Goal: Information Seeking & Learning: Find specific page/section

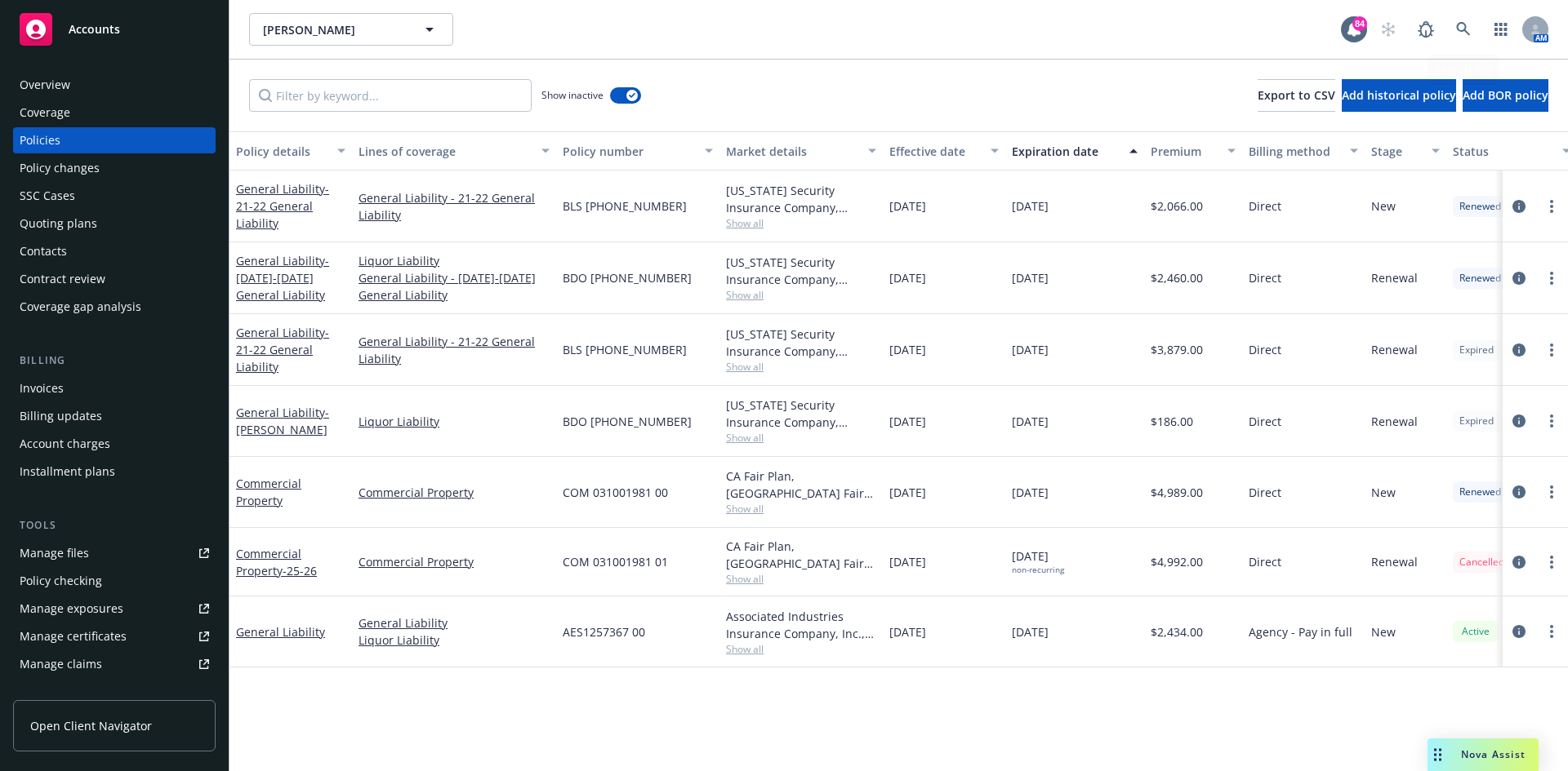
click at [1467, 24] on icon at bounding box center [1462, 29] width 15 height 15
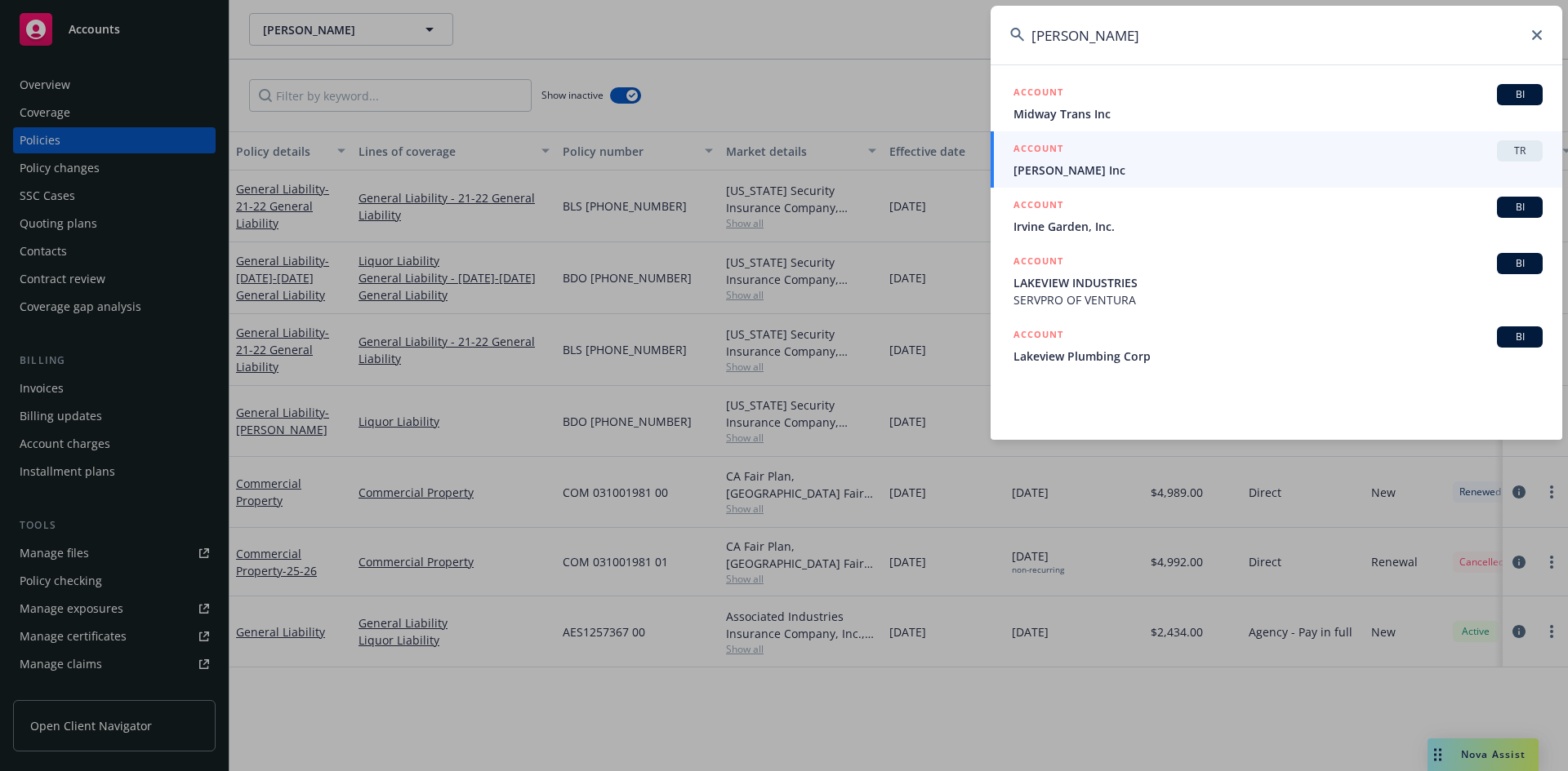
drag, startPoint x: 1093, startPoint y: 36, endPoint x: 1014, endPoint y: 42, distance: 79.2
click at [1014, 42] on div "[PERSON_NAME]" at bounding box center [1276, 35] width 572 height 59
click at [1108, 39] on input "[PERSON_NAME]" at bounding box center [1276, 35] width 572 height 59
drag, startPoint x: 931, startPoint y: 24, endPoint x: 915, endPoint y: 23, distance: 16.0
click at [915, 23] on div "[PERSON_NAME] ACCOUNT BI Midway Trans Inc ACCOUNT [PERSON_NAME] Ag Inc ACCOUNT …" at bounding box center [784, 386] width 1568 height 771
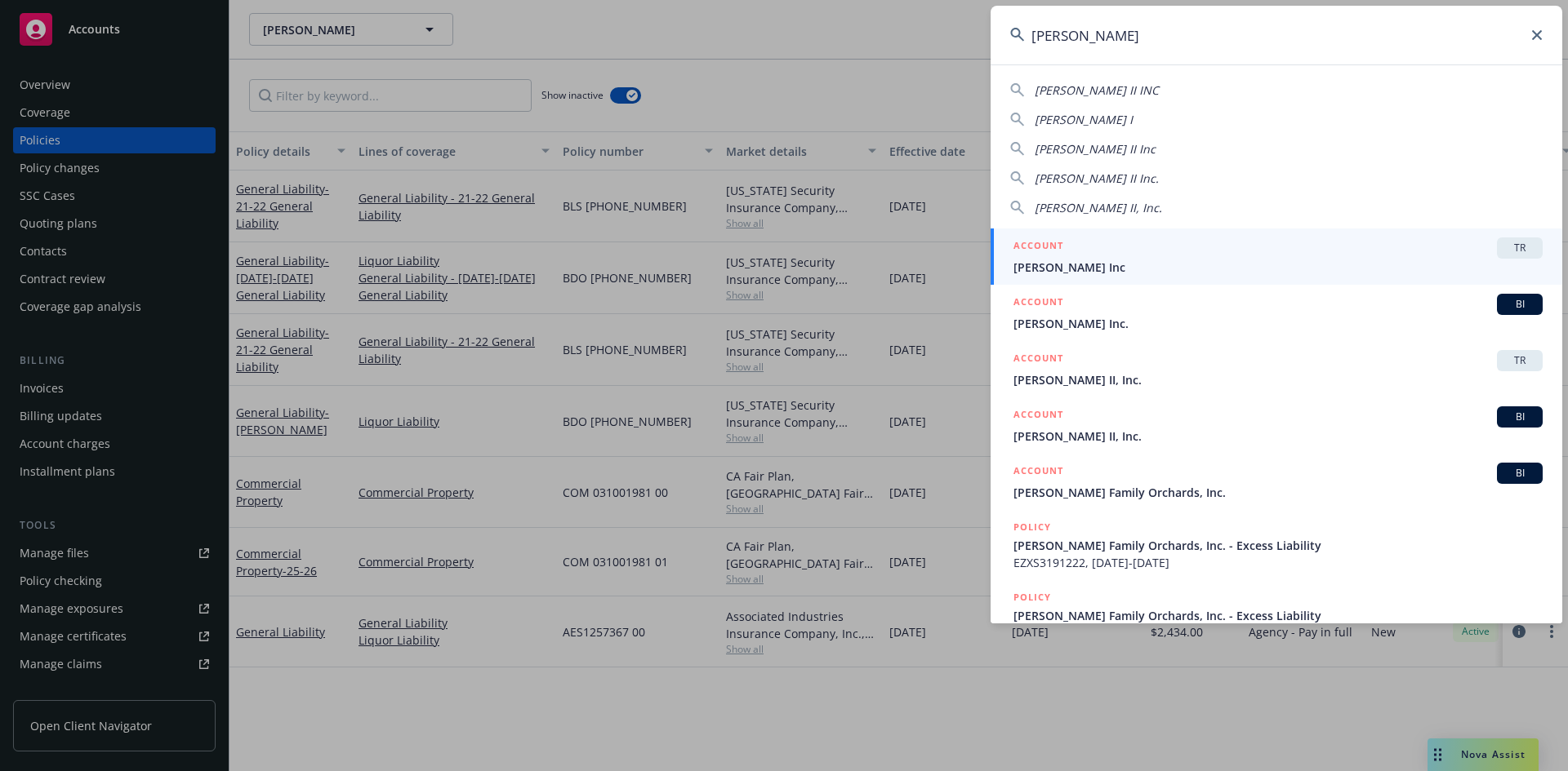
drag, startPoint x: 1011, startPoint y: 34, endPoint x: 1003, endPoint y: 33, distance: 8.1
click at [1003, 33] on input "[PERSON_NAME]" at bounding box center [1276, 35] width 572 height 59
click at [1133, 34] on input "[PERSON_NAME]" at bounding box center [1276, 35] width 572 height 59
drag, startPoint x: 1045, startPoint y: 35, endPoint x: 1012, endPoint y: 39, distance: 33.2
click at [1012, 39] on div "[PERSON_NAME]" at bounding box center [1276, 35] width 572 height 59
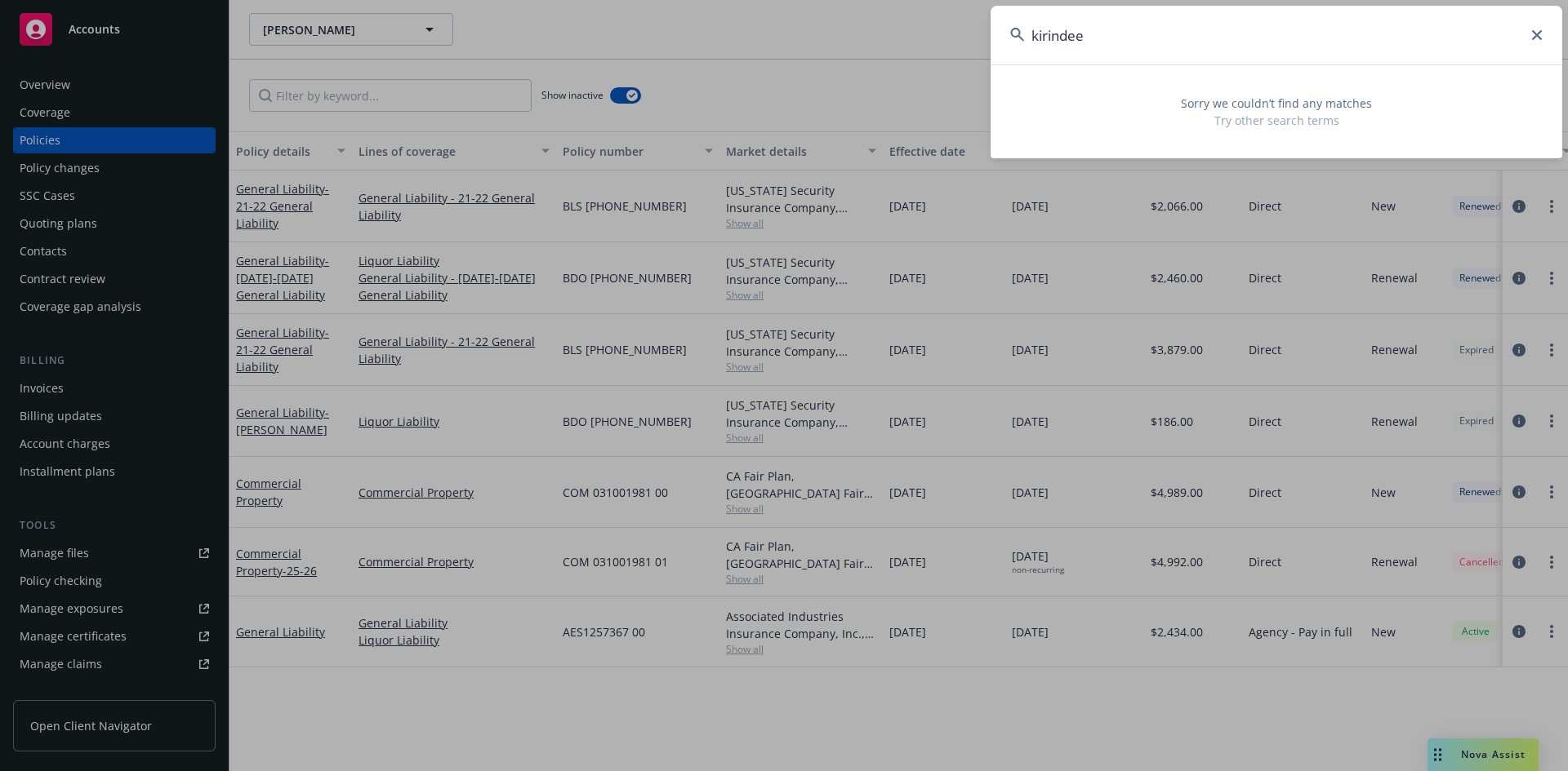
type input "kirindee"
click at [1540, 34] on icon at bounding box center [1537, 35] width 10 height 10
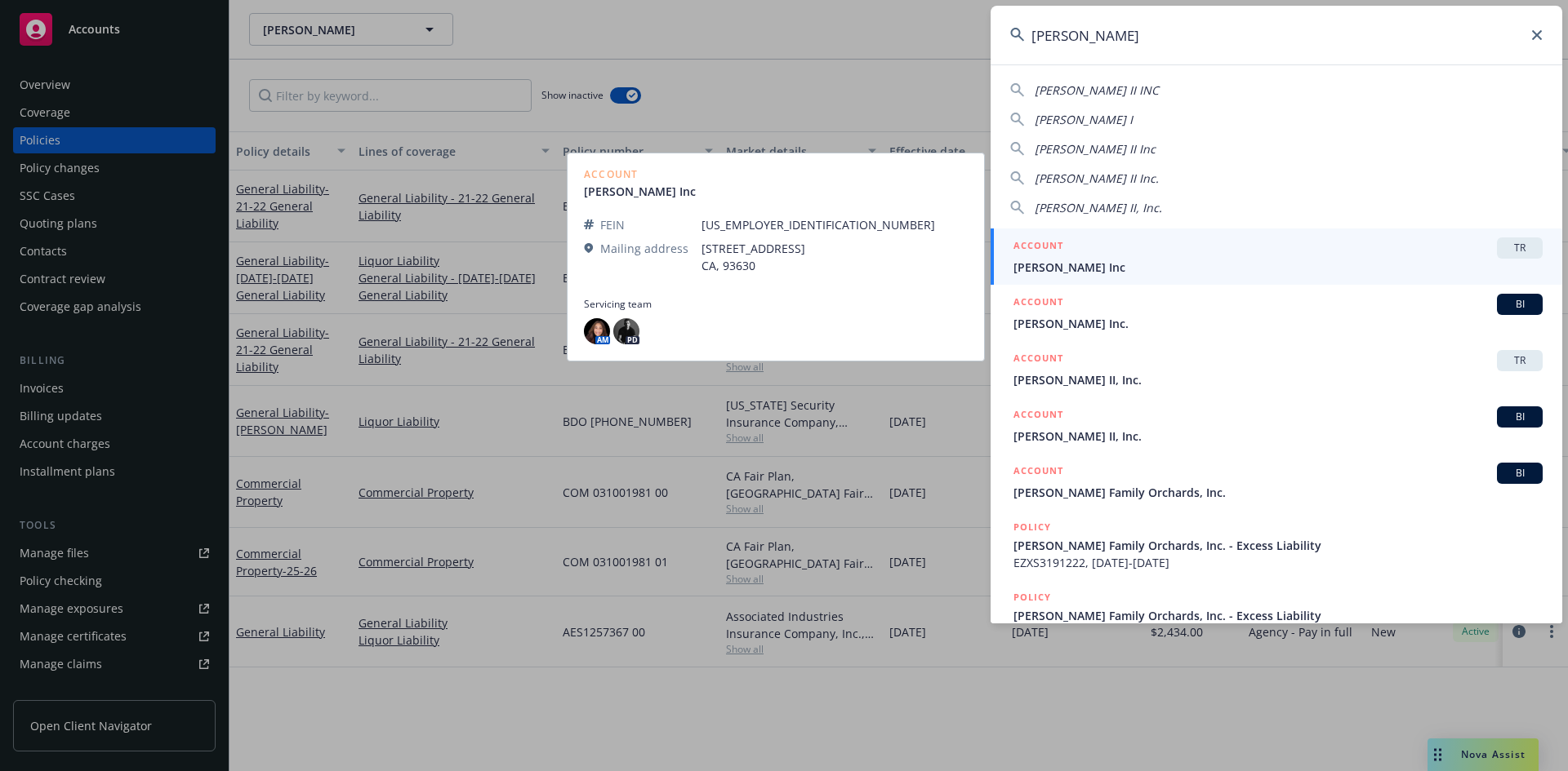
type input "[PERSON_NAME]"
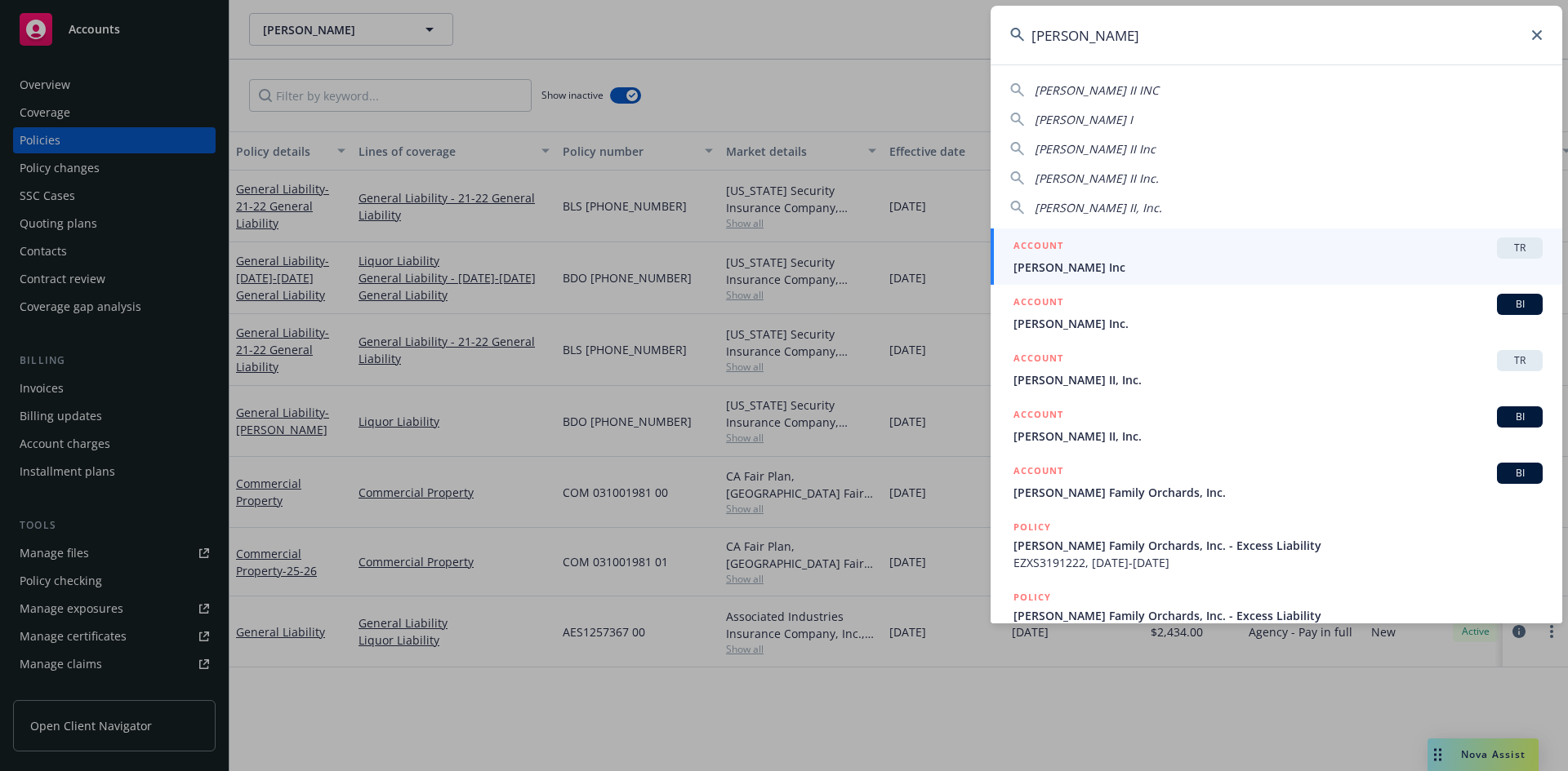
click at [1047, 240] on h5 "ACCOUNT" at bounding box center [1038, 247] width 49 height 19
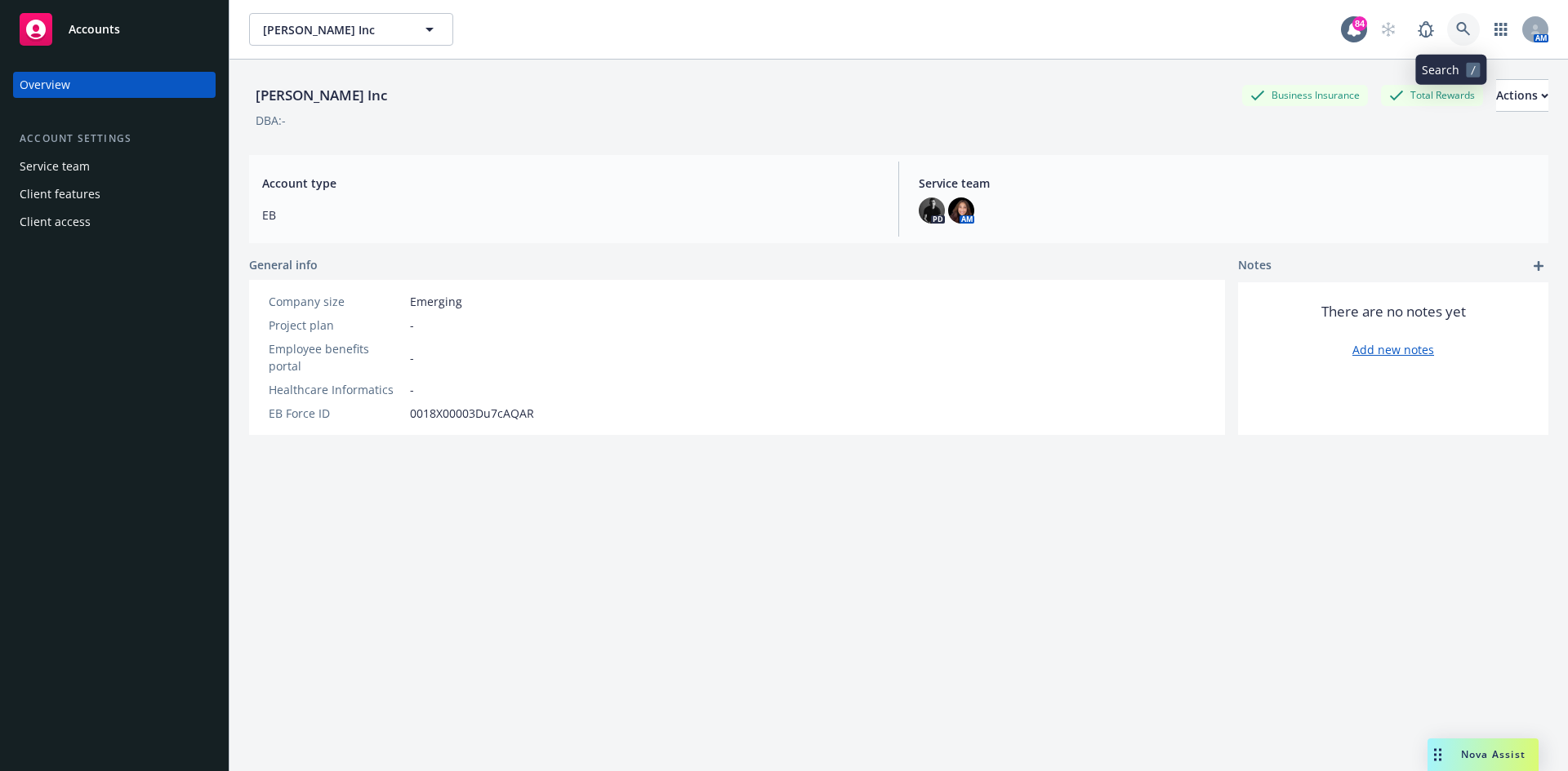
click at [1456, 32] on icon at bounding box center [1462, 29] width 15 height 15
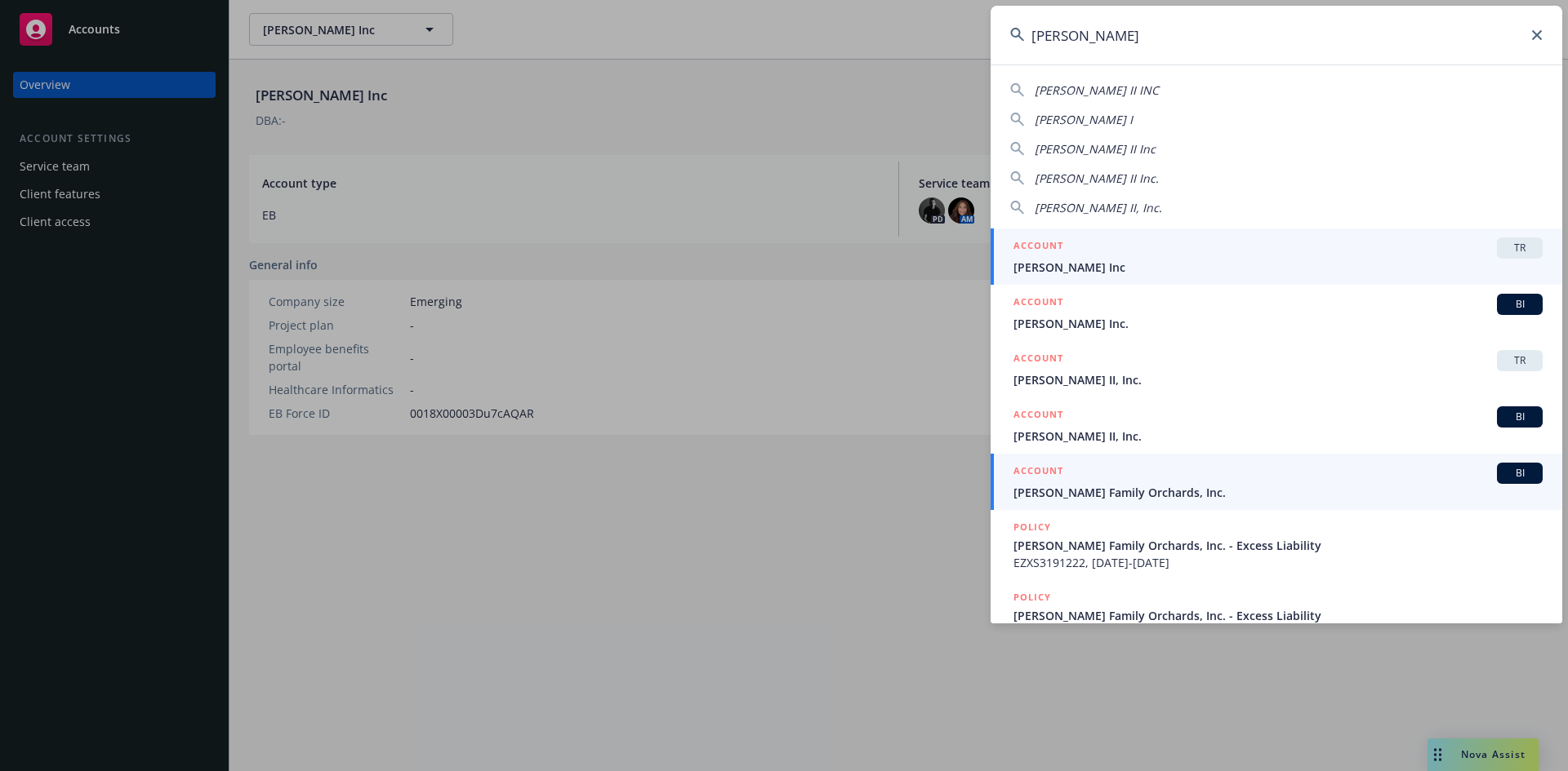
type input "[PERSON_NAME]"
click at [1053, 463] on h5 "ACCOUNT" at bounding box center [1038, 473] width 49 height 19
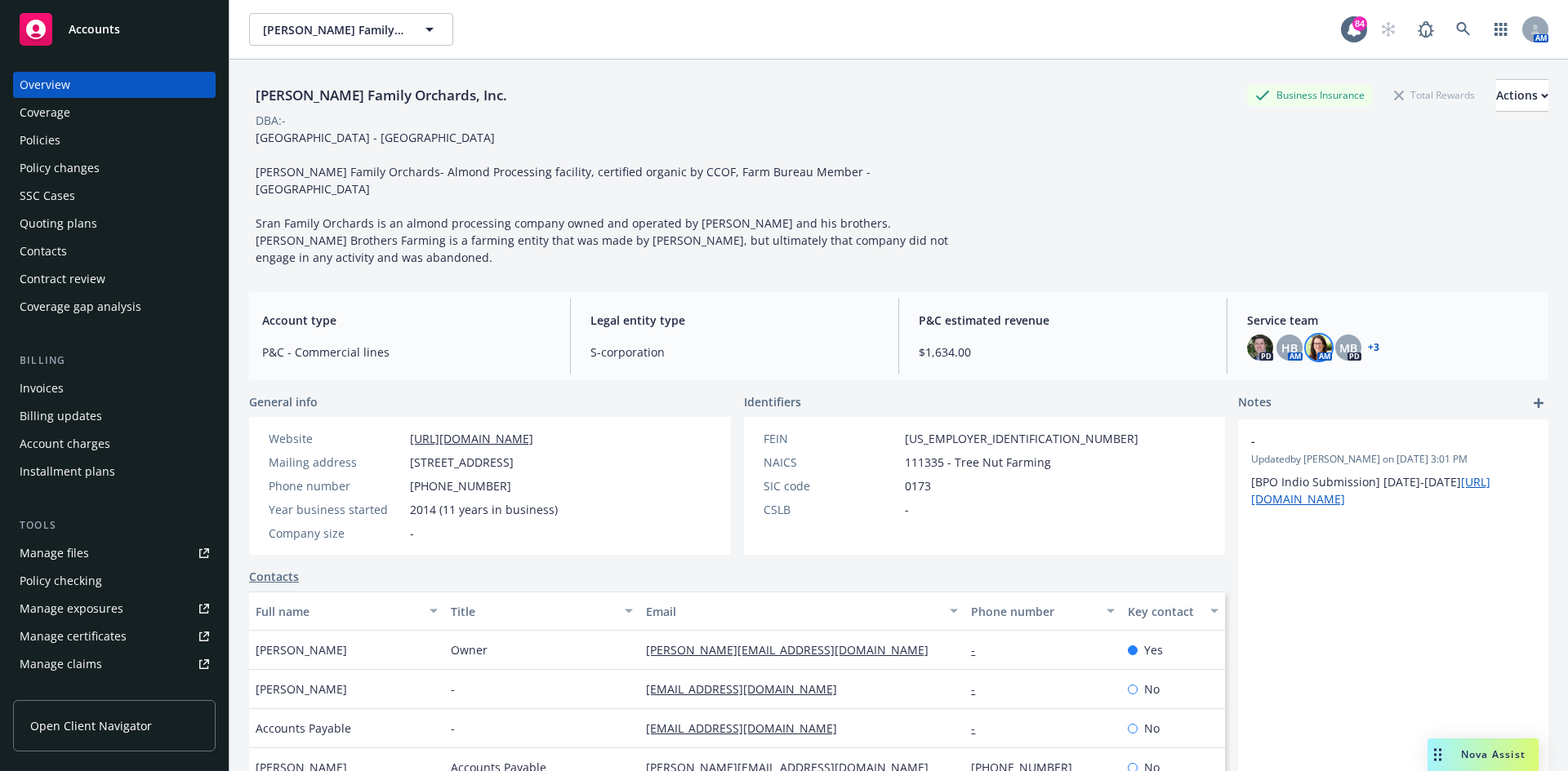
click at [1314, 334] on img at bounding box center [1318, 347] width 26 height 26
click at [1287, 339] on span "HB" at bounding box center [1289, 348] width 16 height 17
click at [61, 138] on div "Policies" at bounding box center [113, 139] width 189 height 26
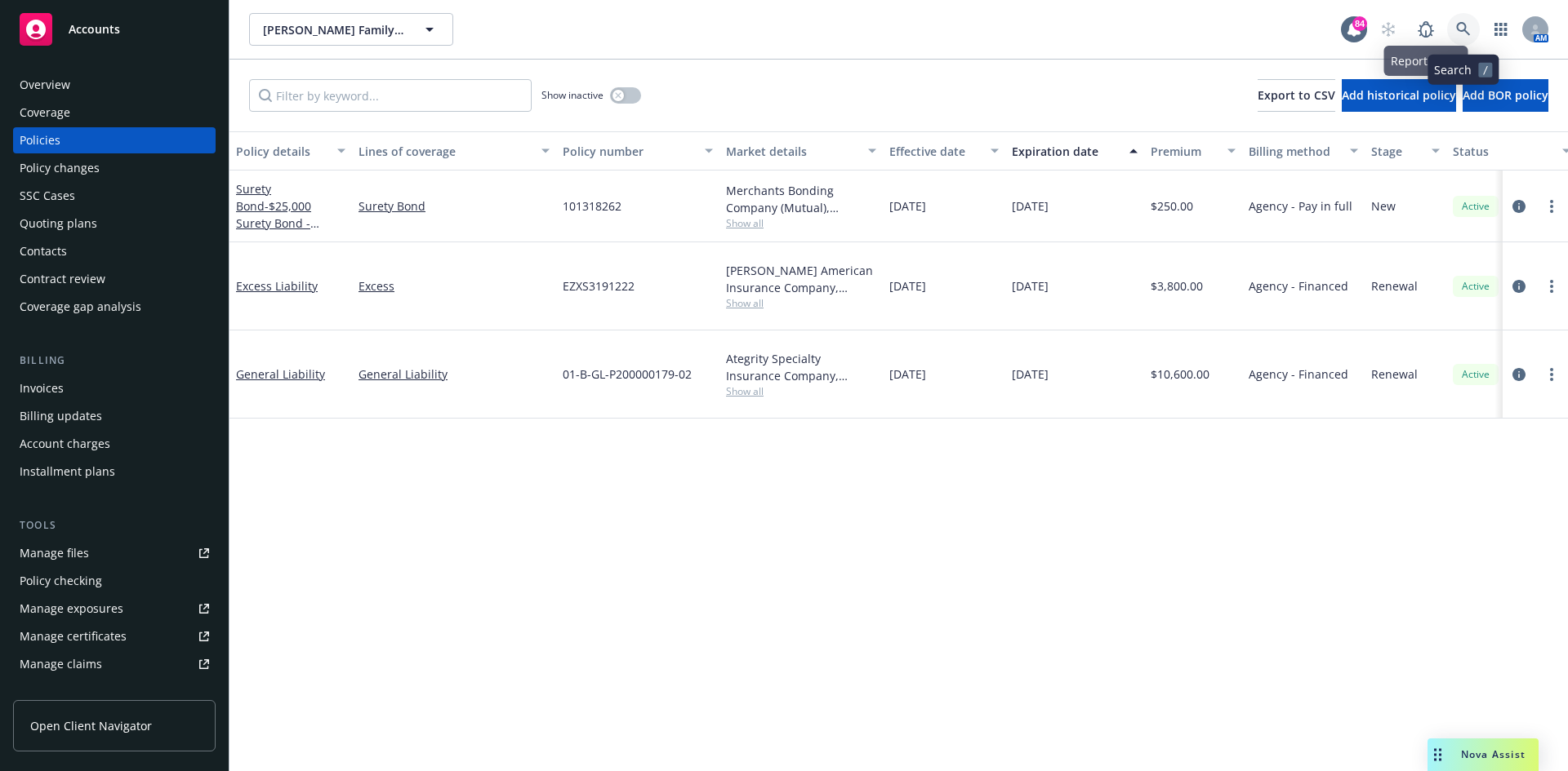
click at [1462, 30] on icon at bounding box center [1462, 29] width 14 height 14
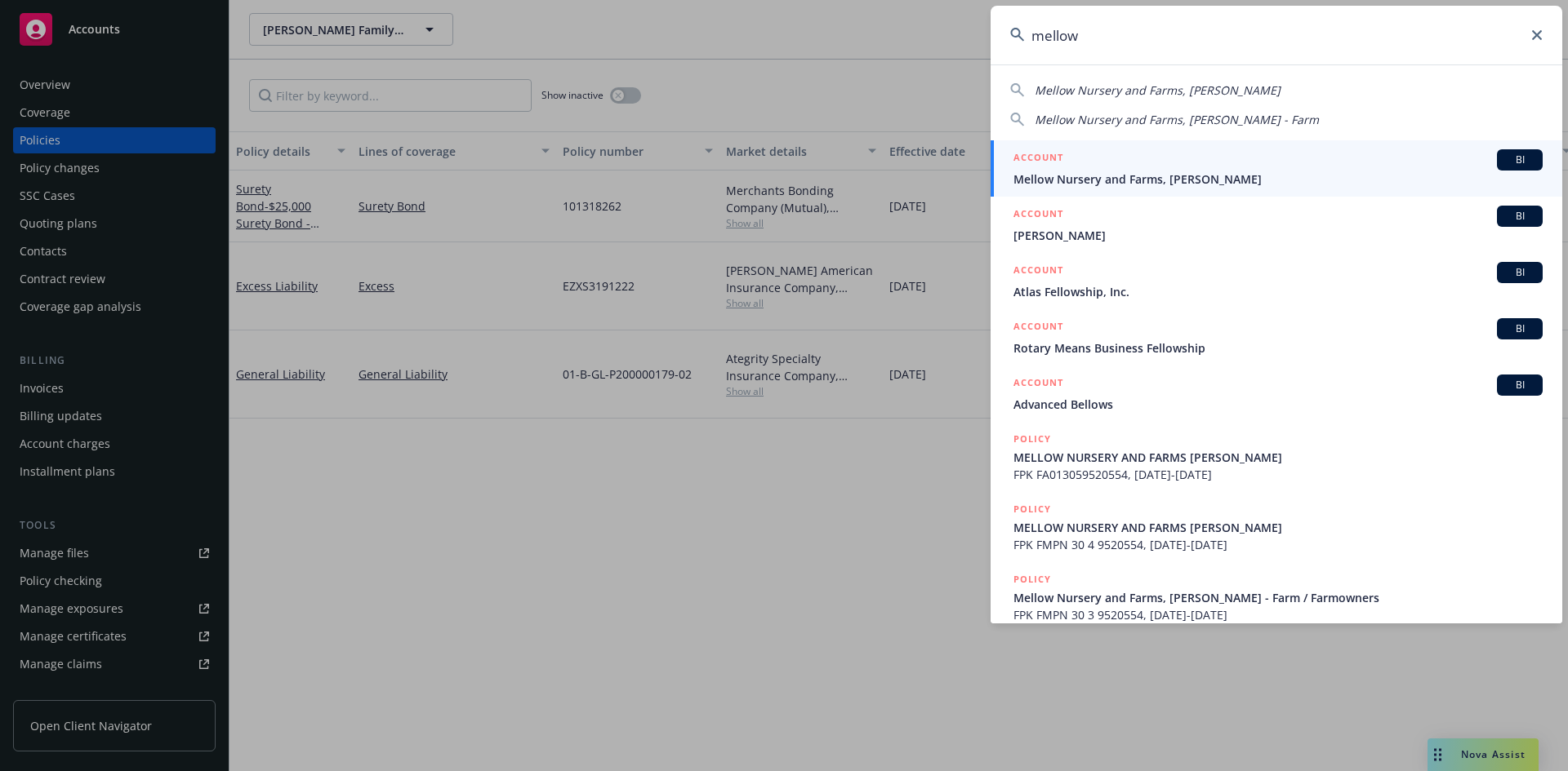
type input "mellow"
click at [1046, 158] on h5 "ACCOUNT" at bounding box center [1038, 159] width 49 height 19
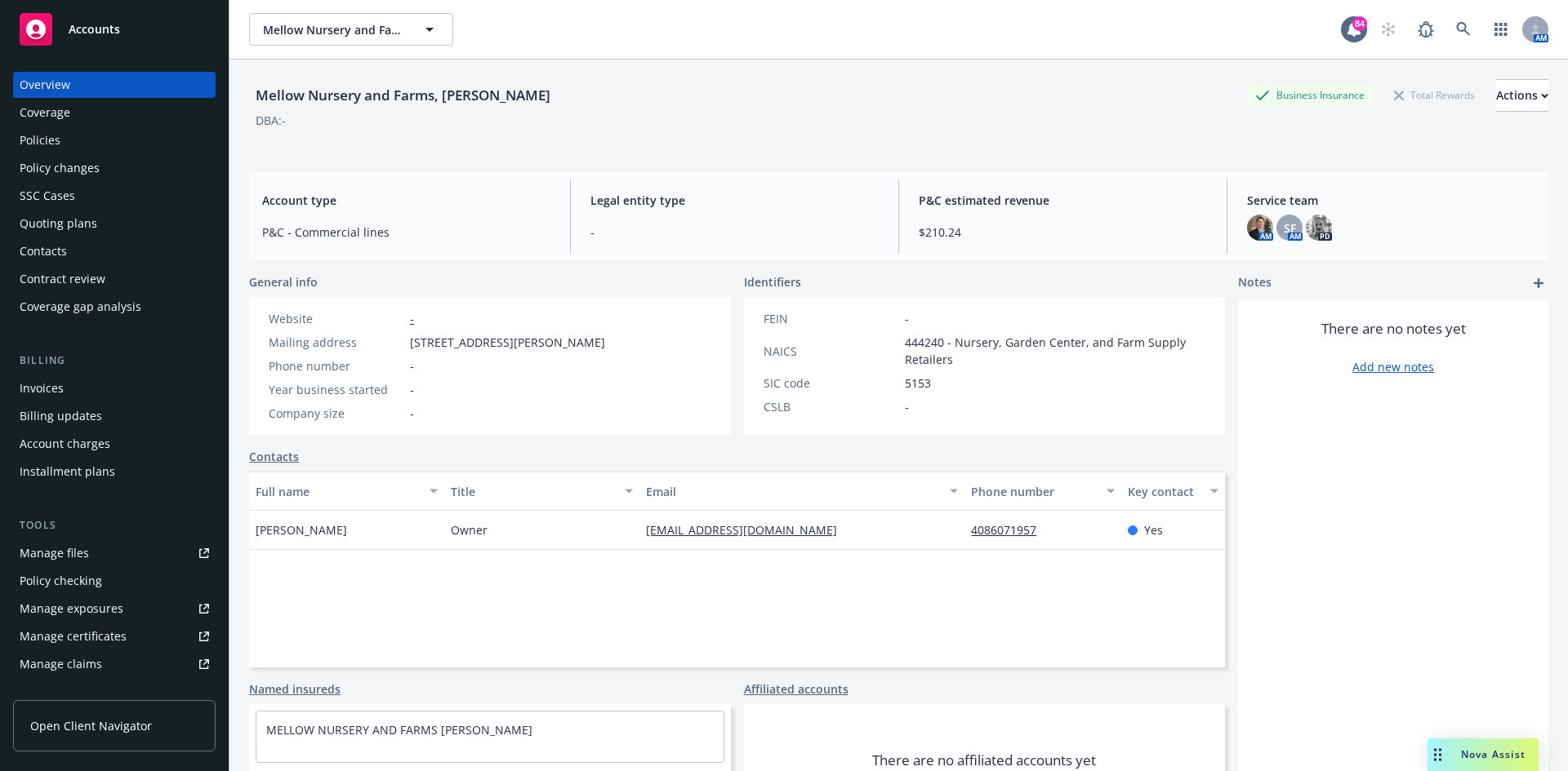
click at [72, 131] on div "Policies" at bounding box center [113, 139] width 189 height 26
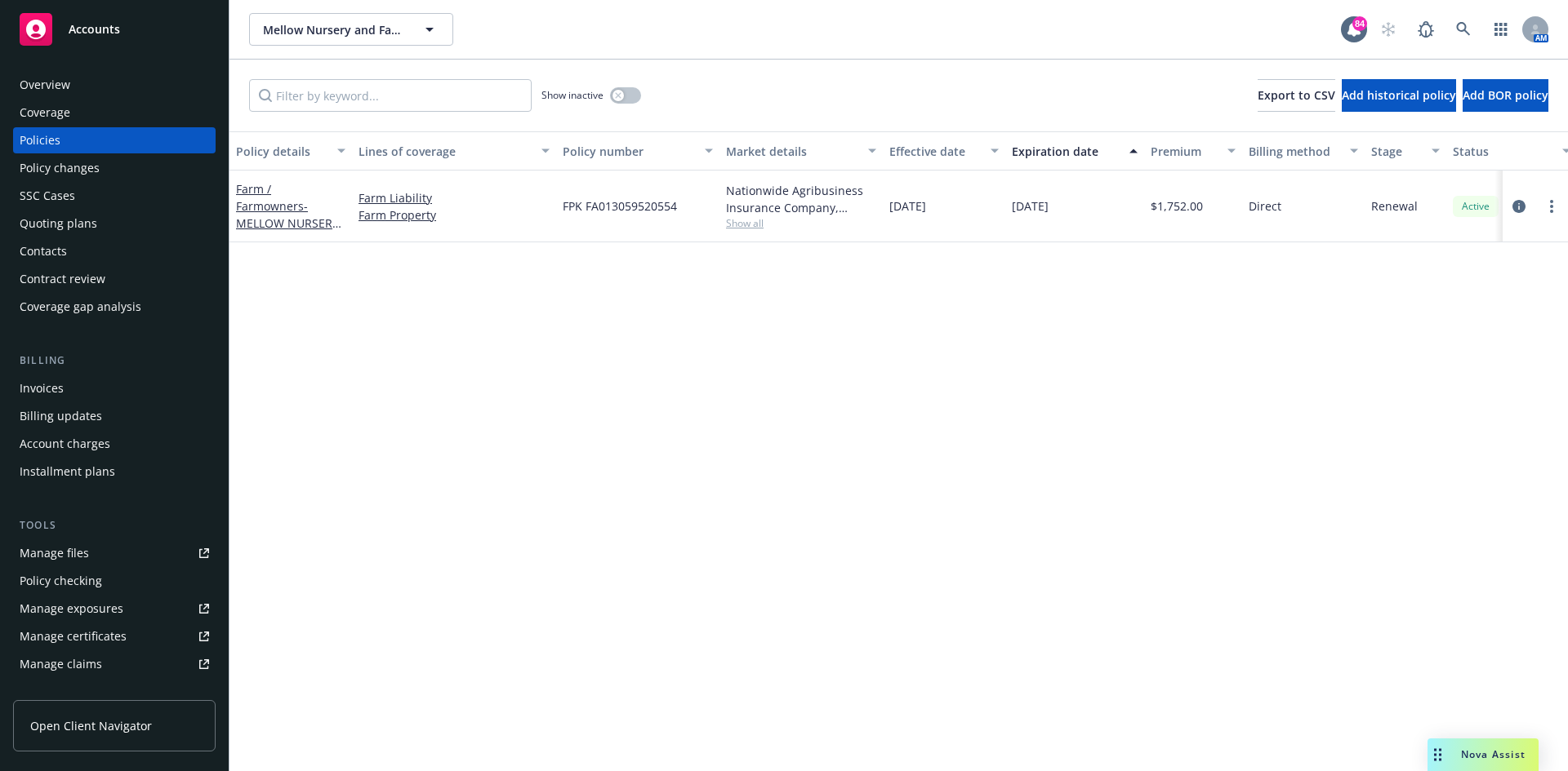
click at [59, 91] on div "Overview" at bounding box center [45, 84] width 50 height 26
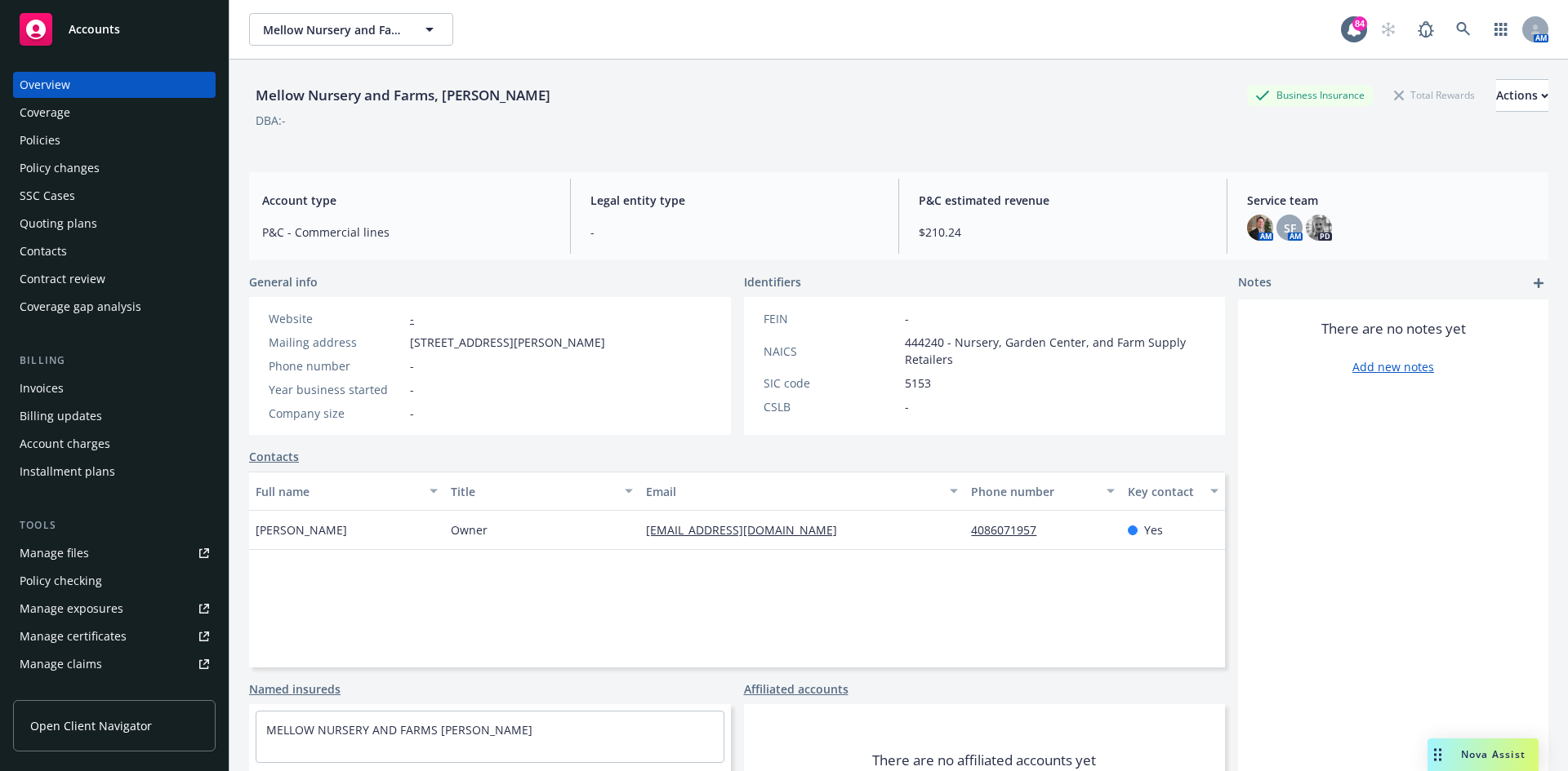
click at [621, 103] on div "Mellow Nursery and Farms, [PERSON_NAME] Business Insurance Total Rewards Actions" at bounding box center [898, 96] width 1299 height 33
click at [101, 139] on div "Policies" at bounding box center [113, 139] width 189 height 26
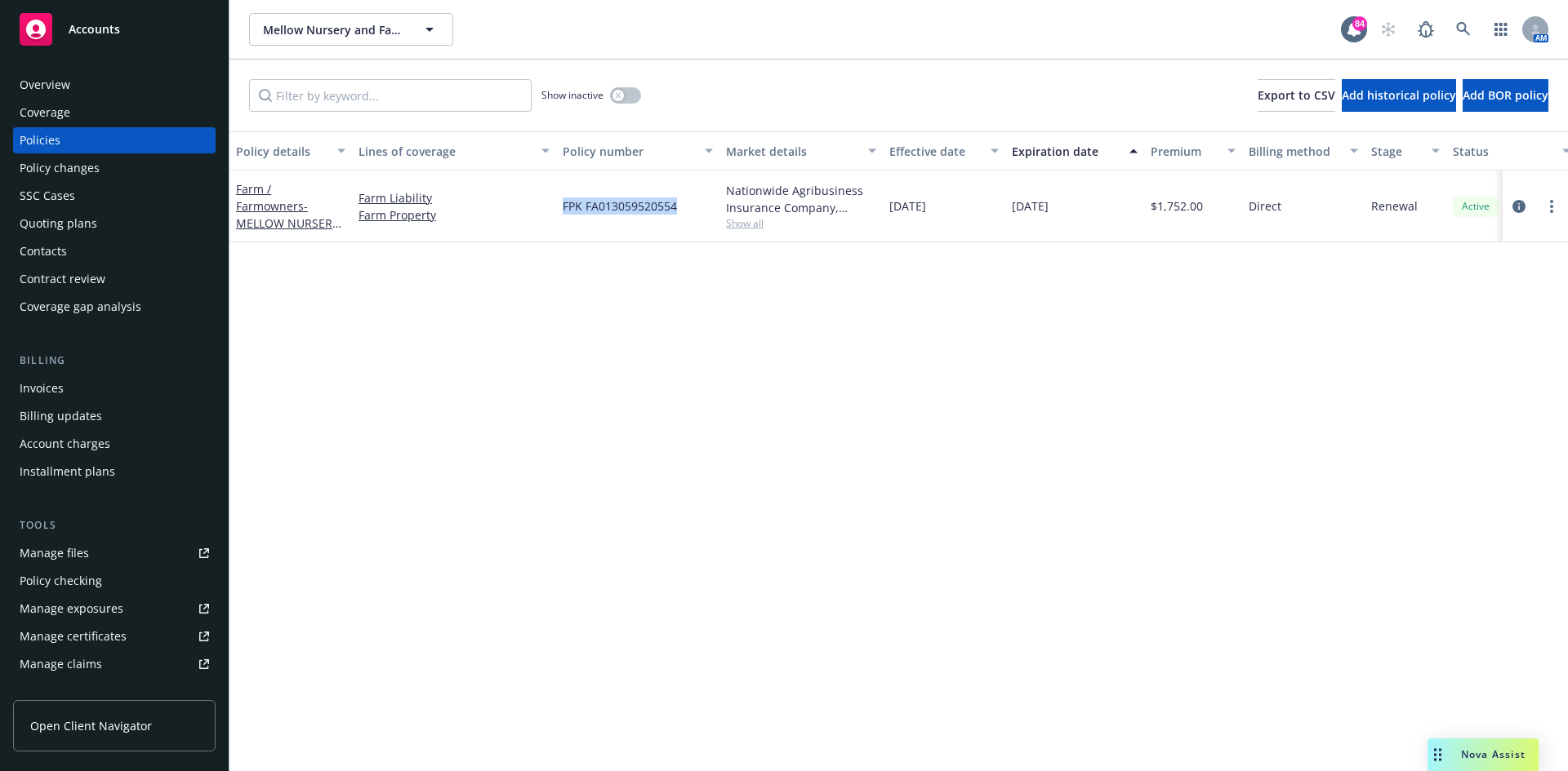
drag, startPoint x: 686, startPoint y: 206, endPoint x: 552, endPoint y: 213, distance: 134.2
click at [552, 213] on div "Farm / Farmowners - MELLOW NURSERY AND FARMS [PERSON_NAME] Farm Liability Farm …" at bounding box center [1018, 206] width 1576 height 72
copy div "FPK FA013059520554"
click at [1463, 23] on icon at bounding box center [1462, 29] width 14 height 14
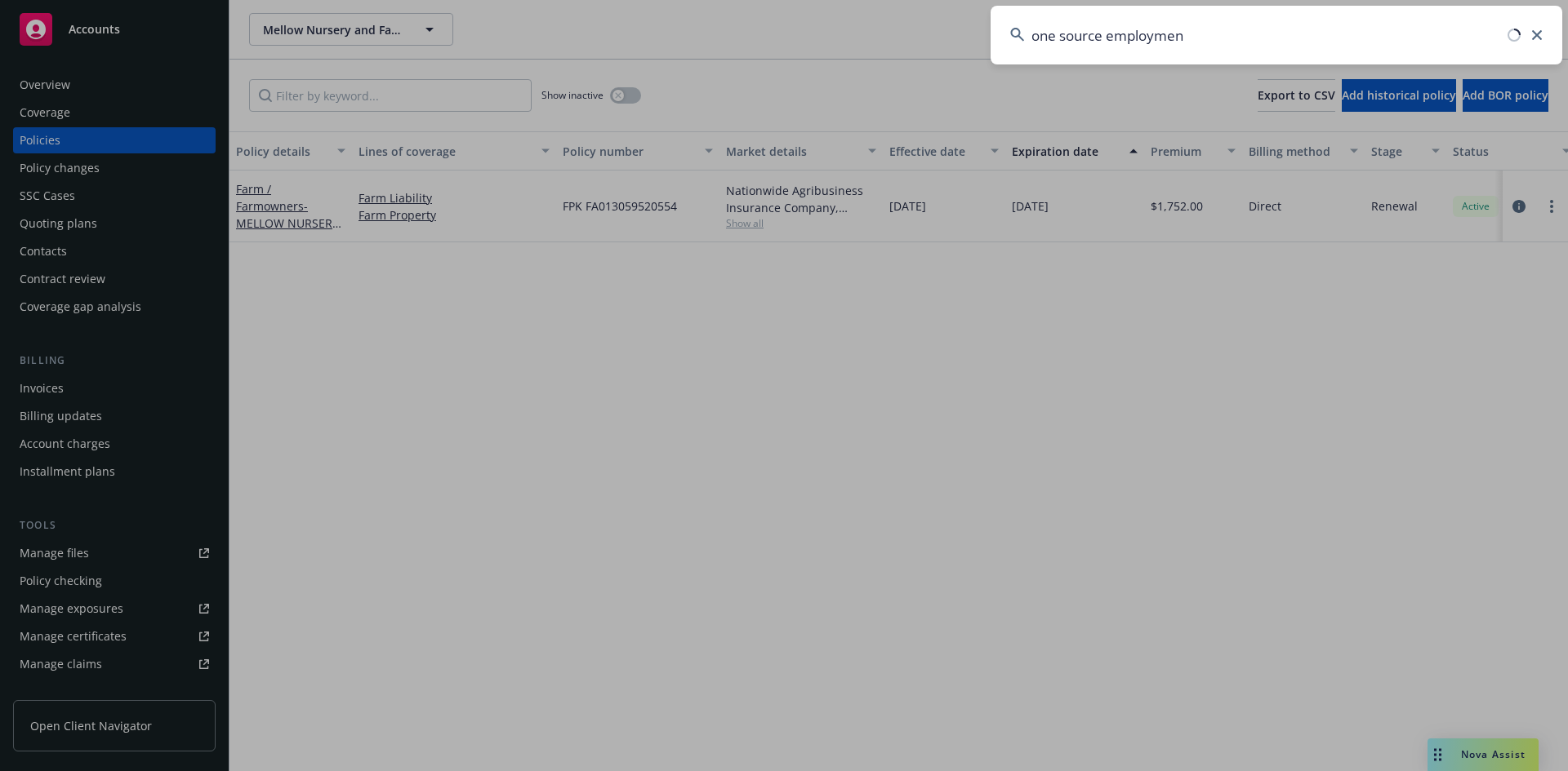
type input "one source employment"
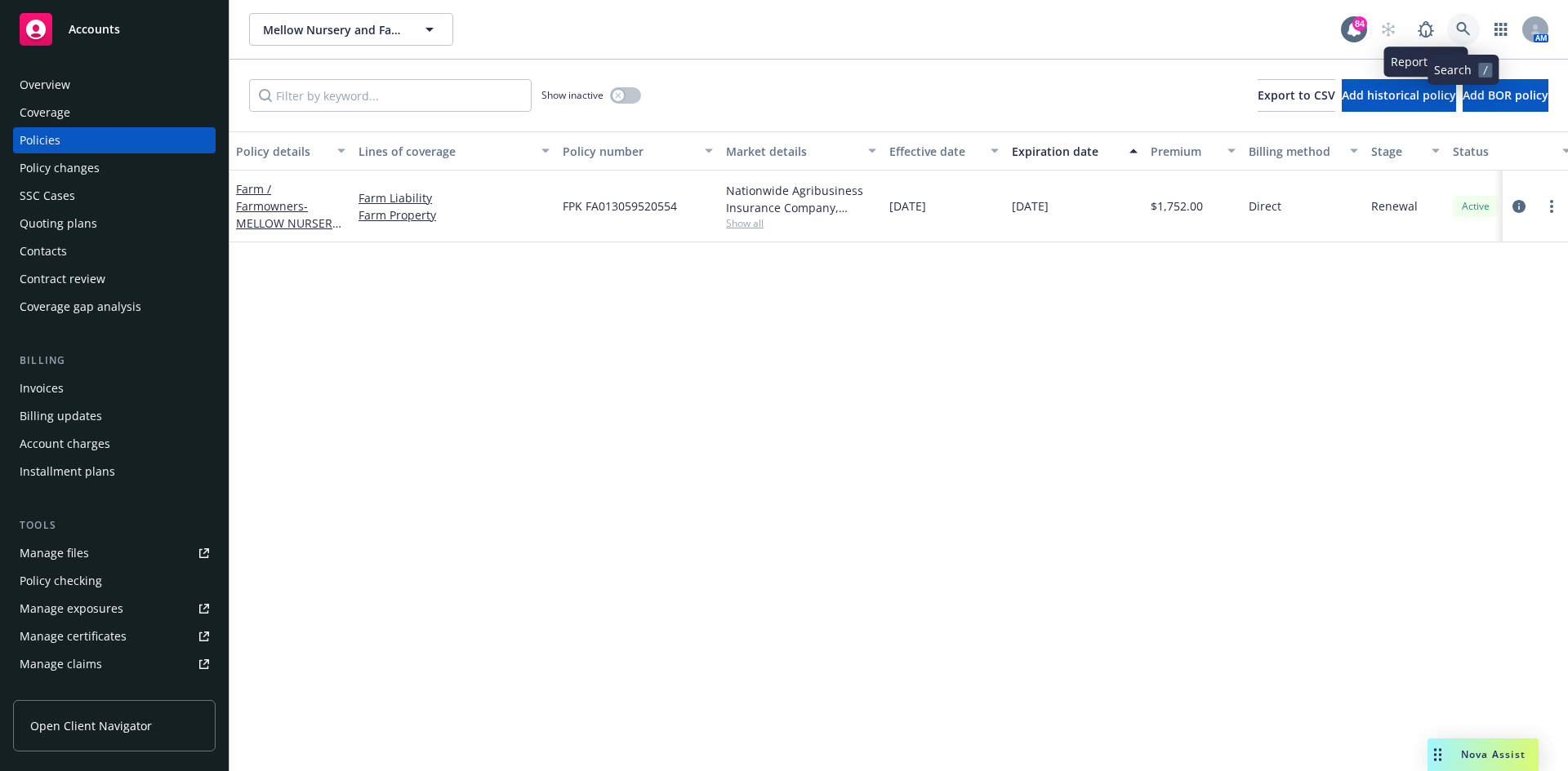
click at [1464, 26] on icon at bounding box center [1462, 29] width 15 height 15
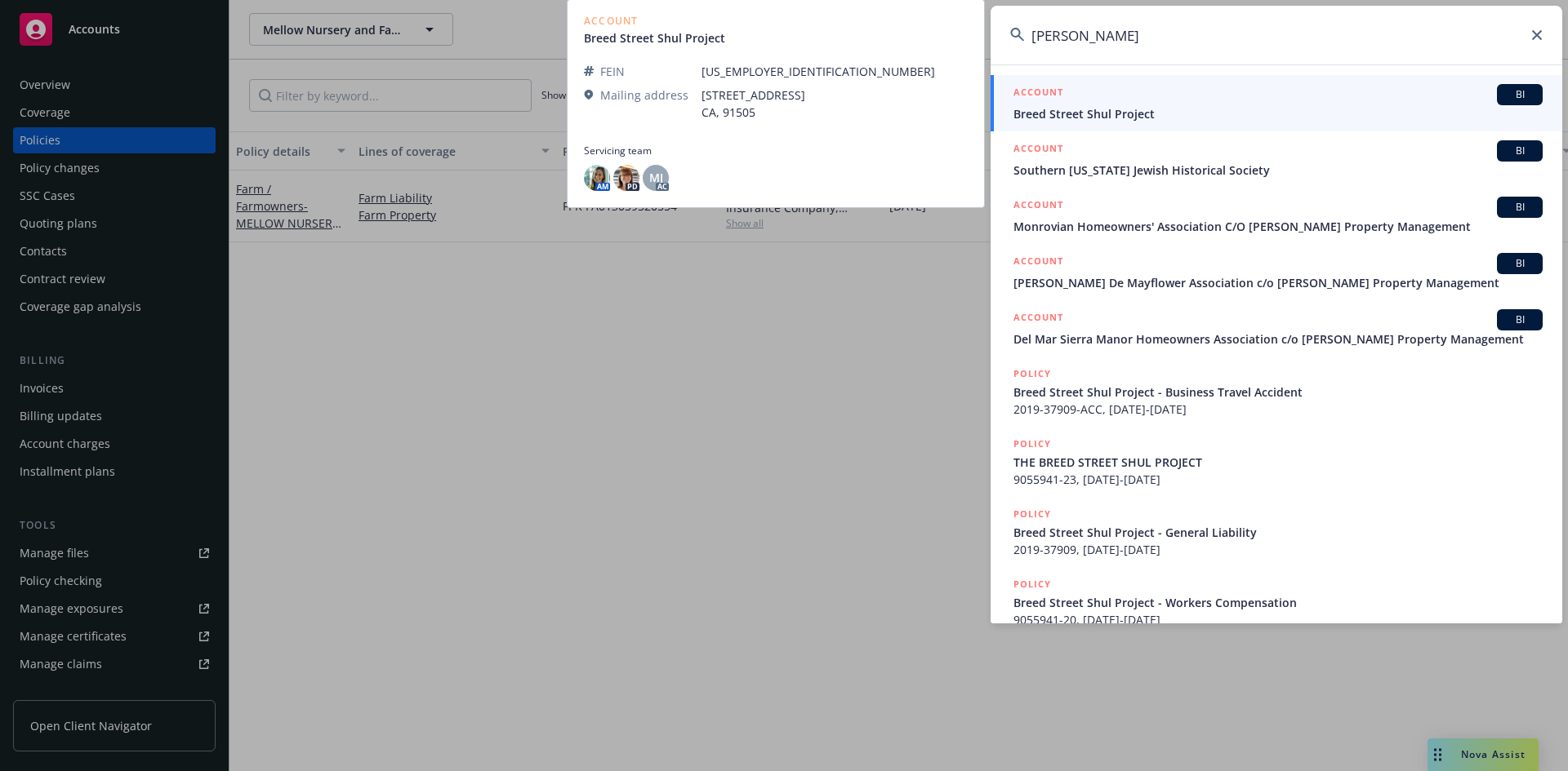
type input "[PERSON_NAME]"
click at [1038, 86] on h5 "ACCOUNT" at bounding box center [1038, 94] width 49 height 19
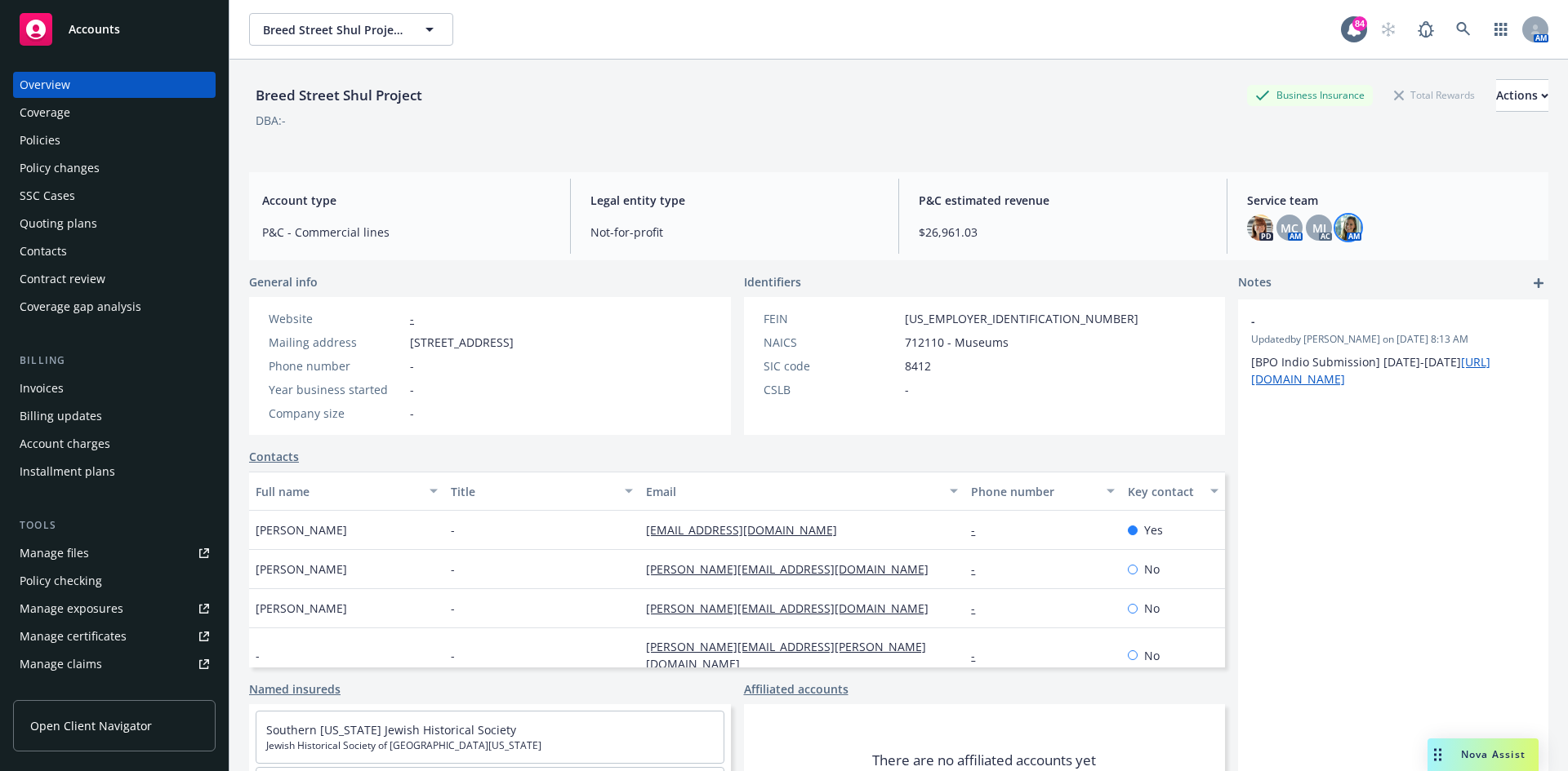
click at [1341, 228] on img at bounding box center [1348, 228] width 26 height 26
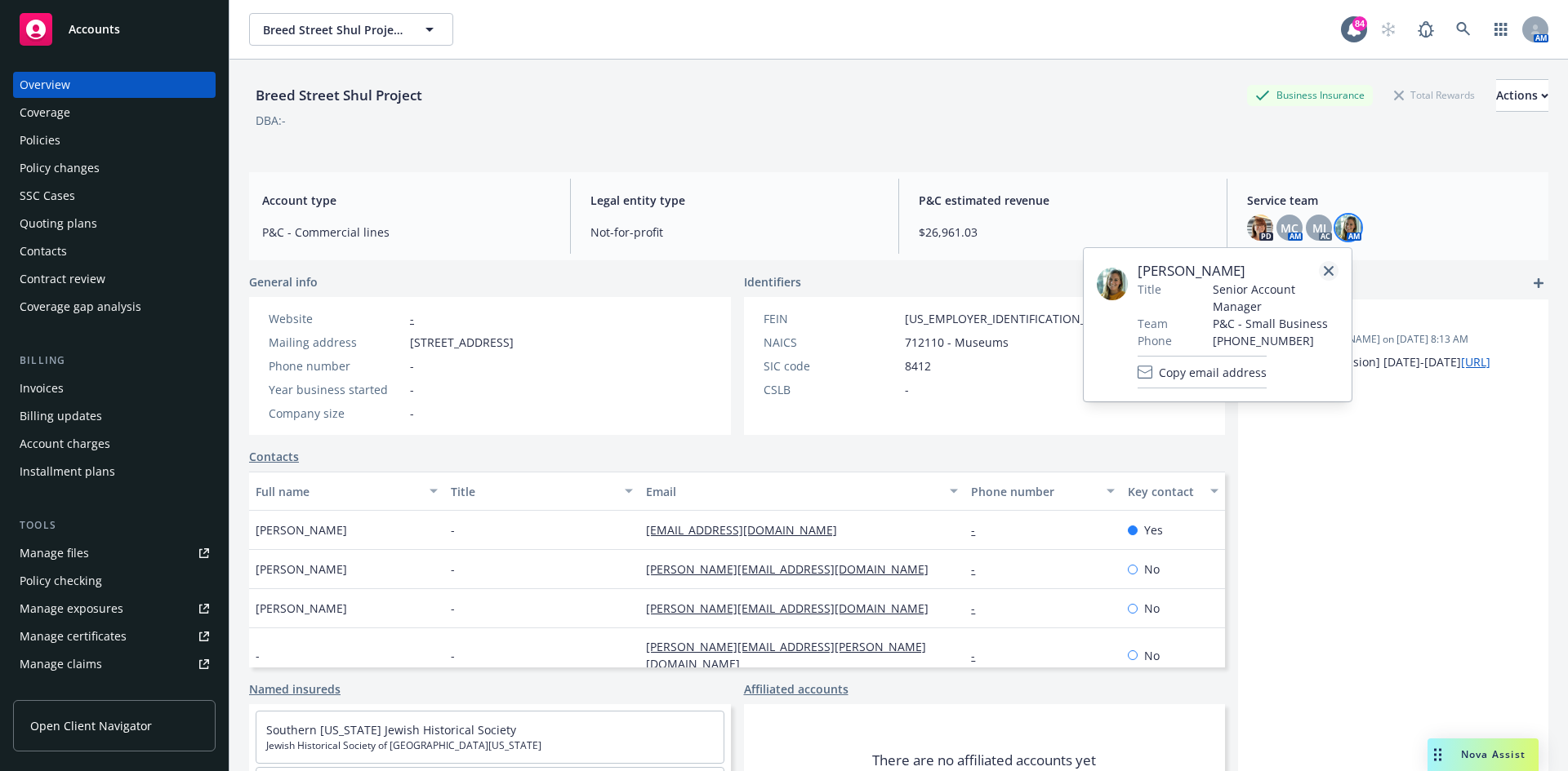
click at [1329, 268] on icon "close" at bounding box center [1329, 271] width 10 height 10
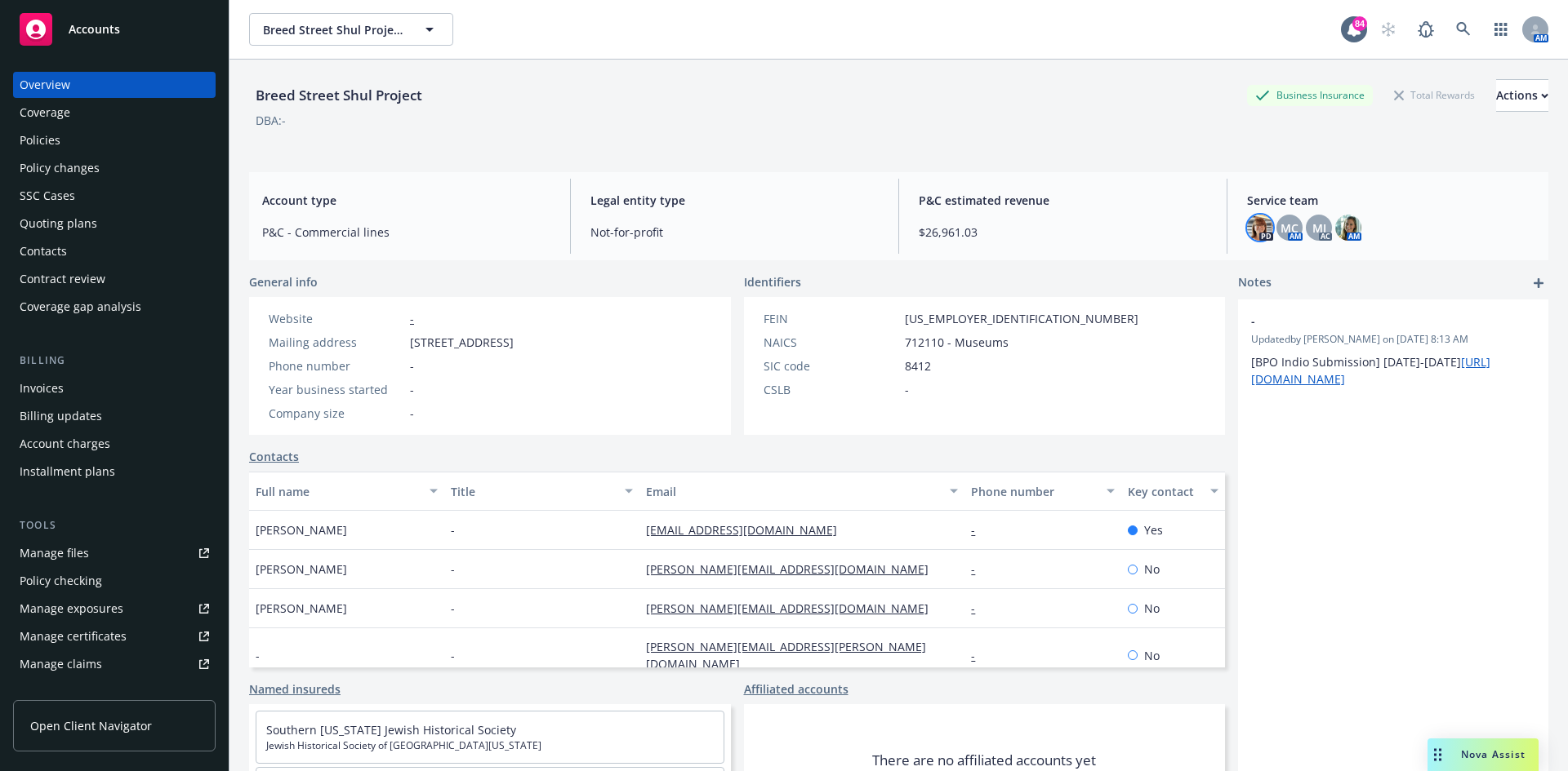
click at [1252, 232] on img at bounding box center [1260, 228] width 26 height 26
click at [1229, 146] on div "Breed Street Shul Project Business Insurance Total Rewards Actions DBA: -" at bounding box center [898, 109] width 1299 height 100
click at [40, 140] on div "Policies" at bounding box center [40, 139] width 41 height 26
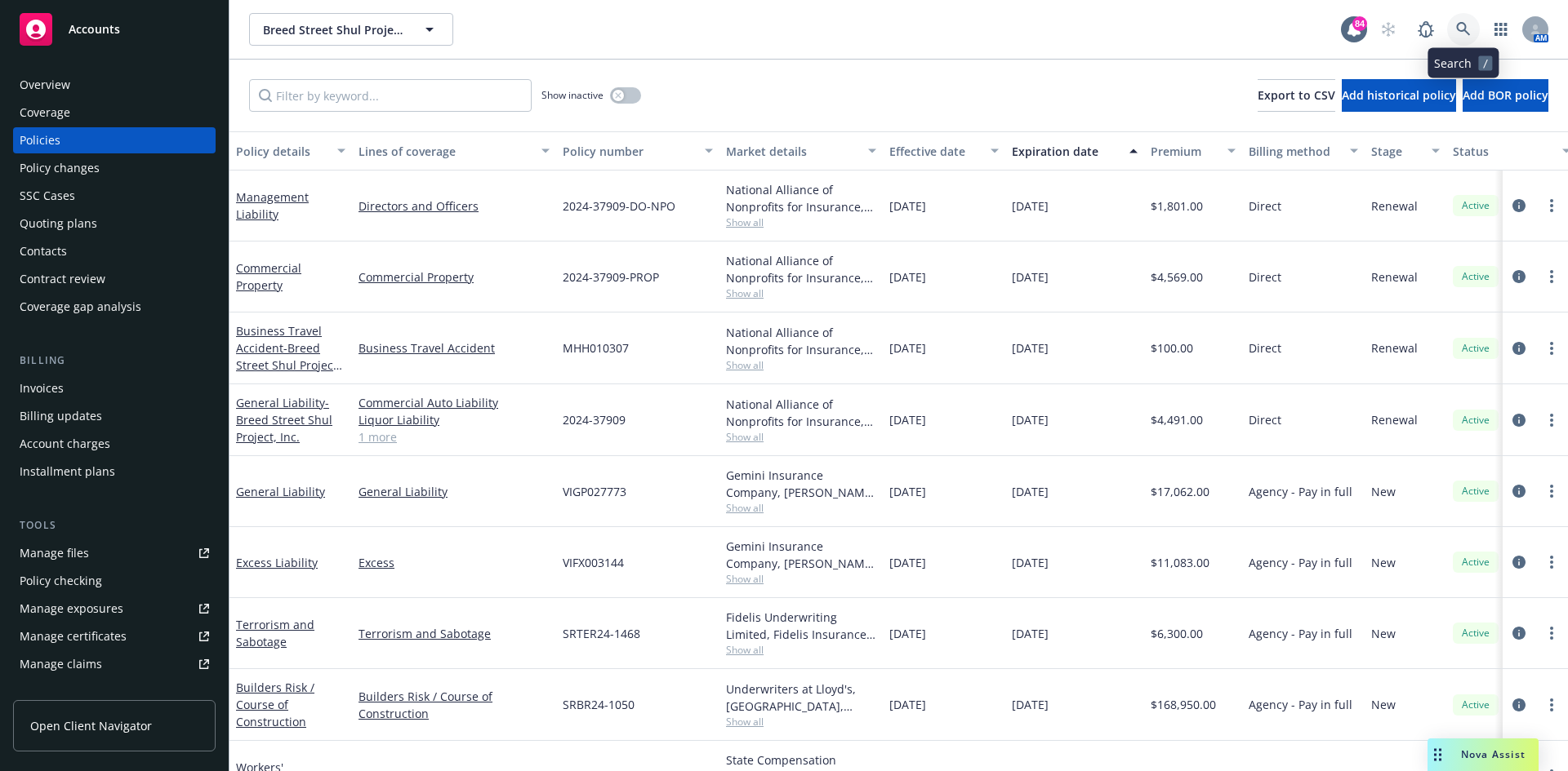
click at [1461, 28] on icon at bounding box center [1462, 29] width 15 height 15
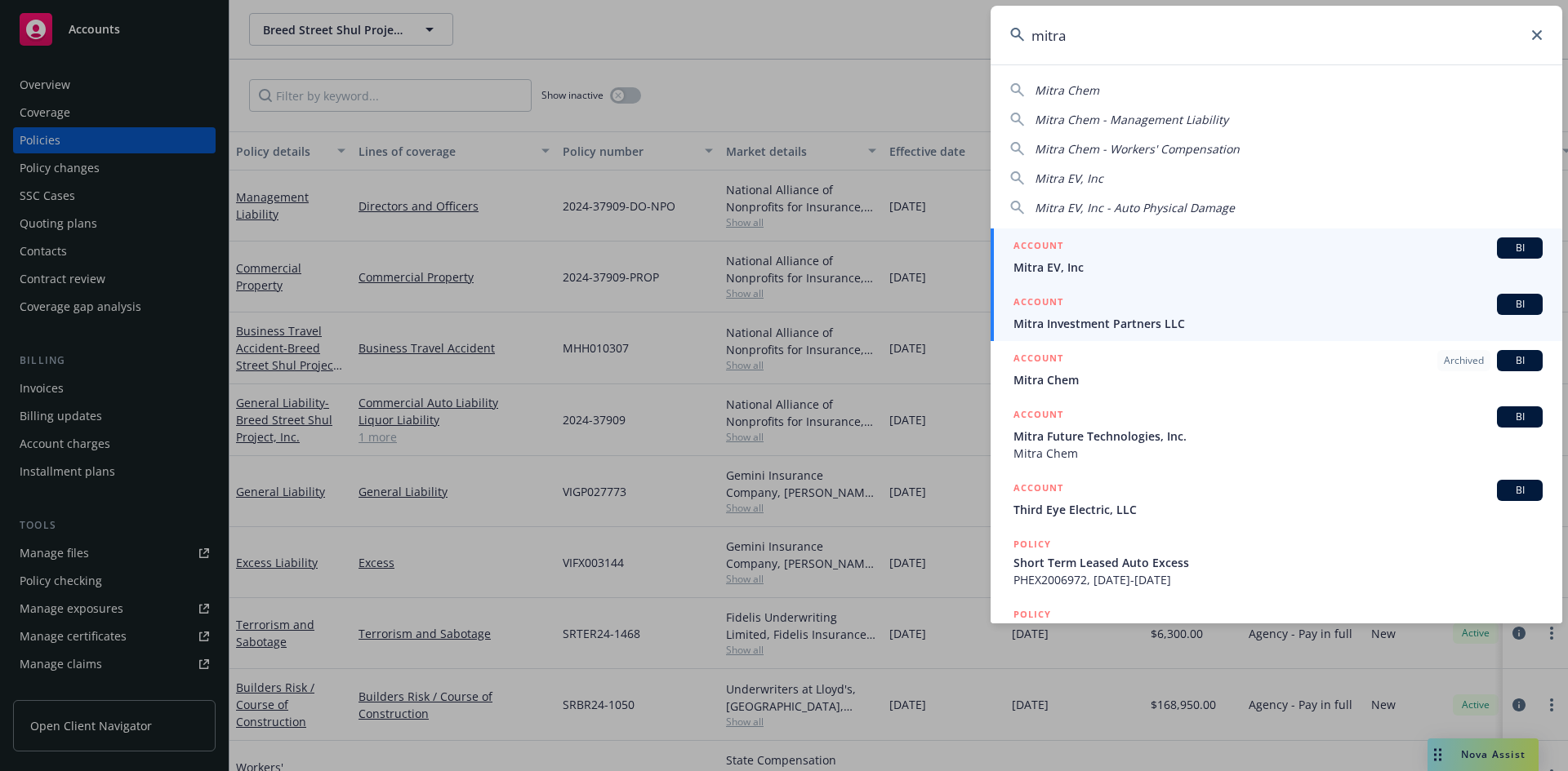
type input "mitra"
click at [1054, 301] on h5 "ACCOUNT" at bounding box center [1038, 303] width 49 height 19
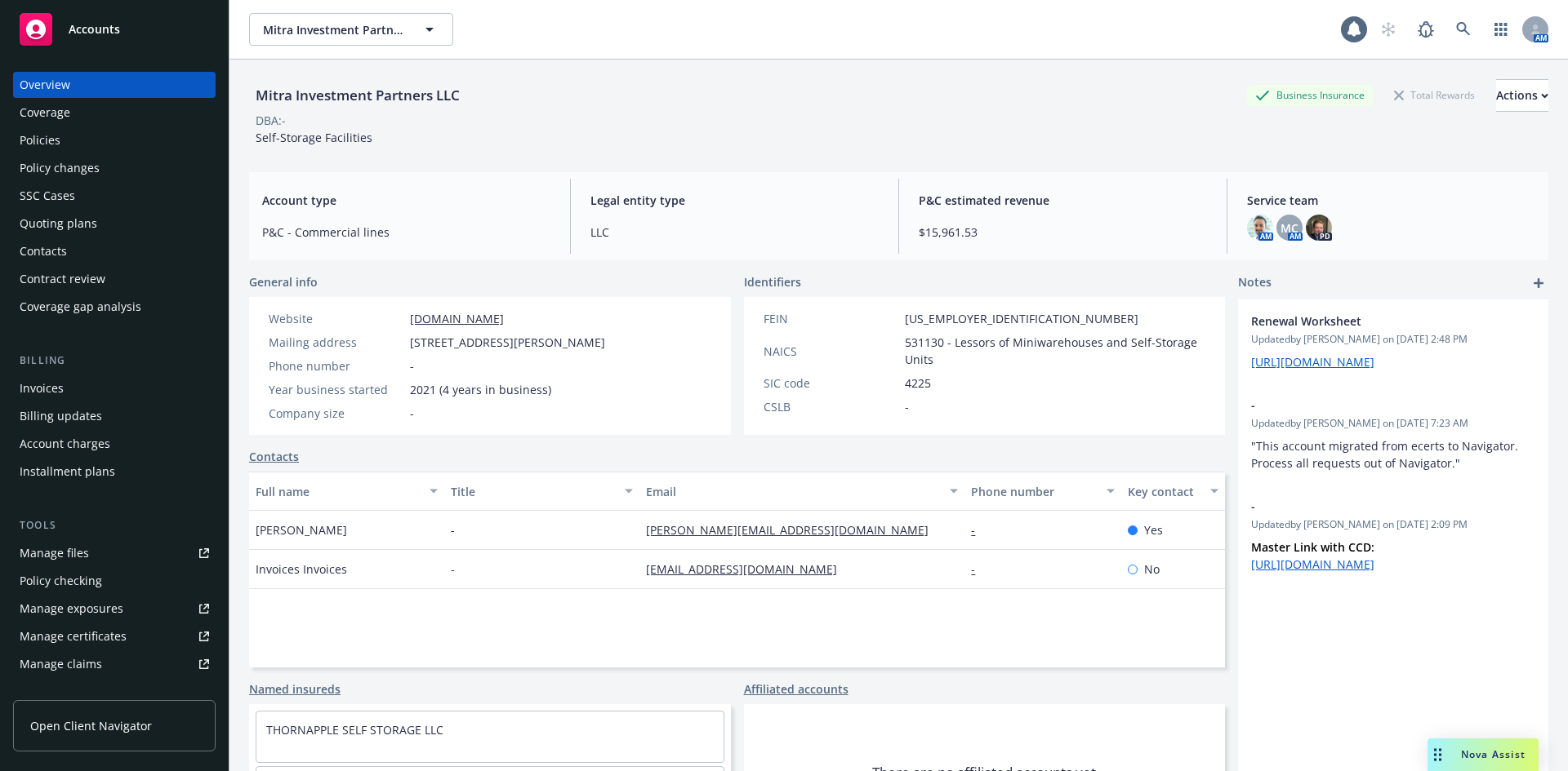
click at [34, 145] on div "Policies" at bounding box center [40, 139] width 41 height 26
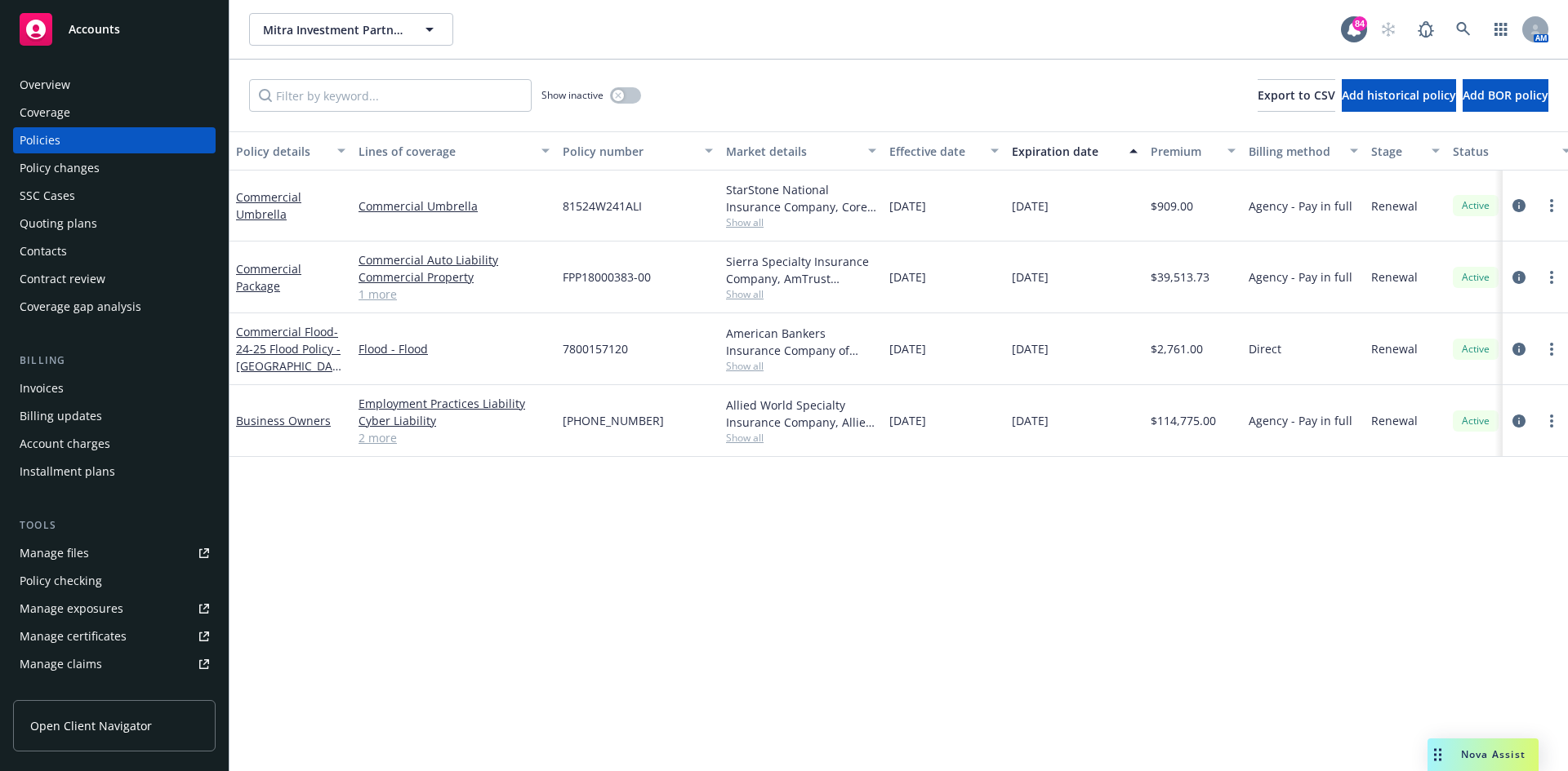
click at [752, 293] on span "Show all" at bounding box center [800, 294] width 150 height 14
click at [1455, 29] on link at bounding box center [1463, 29] width 33 height 33
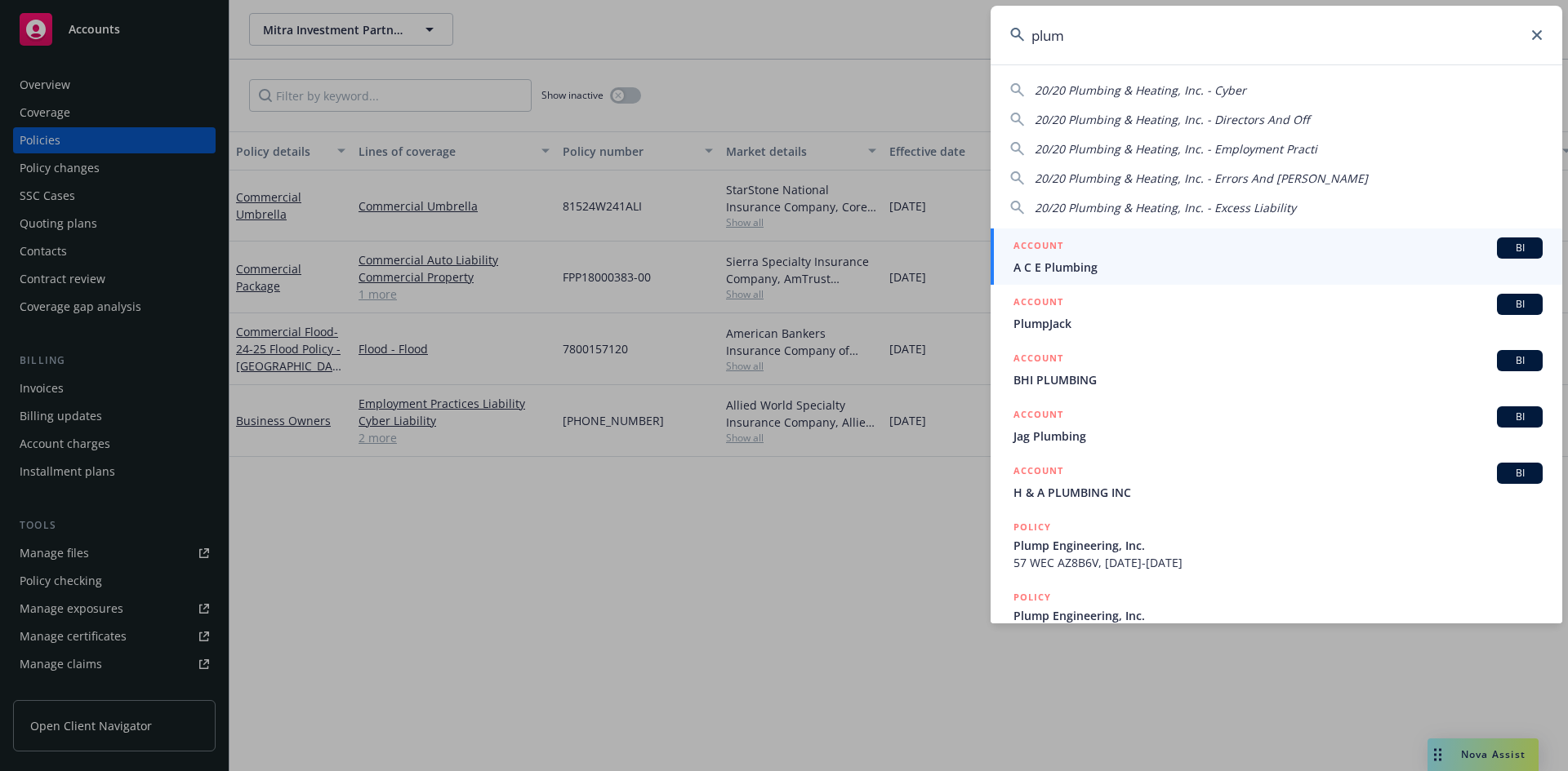
type input "plum"
